Goal: Navigation & Orientation: Find specific page/section

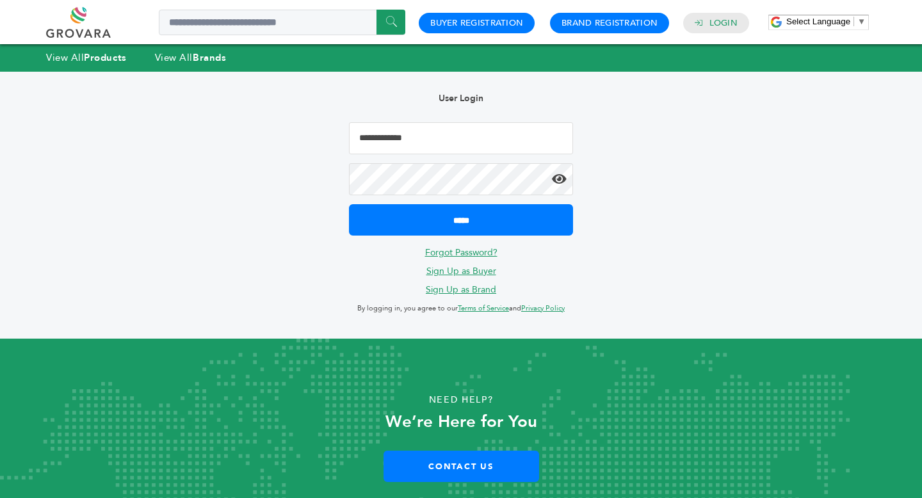
click at [401, 136] on input "Email Address" at bounding box center [461, 138] width 224 height 32
type input "**********"
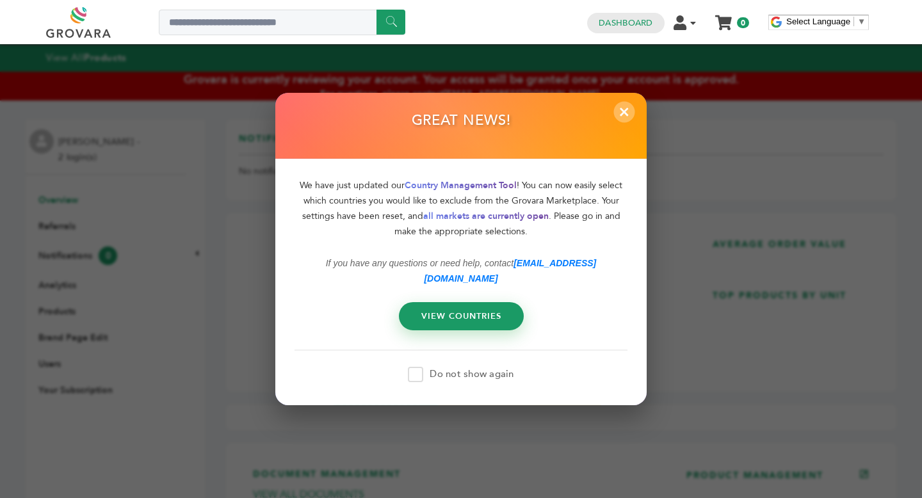
click at [623, 122] on span "×" at bounding box center [624, 111] width 21 height 21
